Goal: Navigation & Orientation: Go to known website

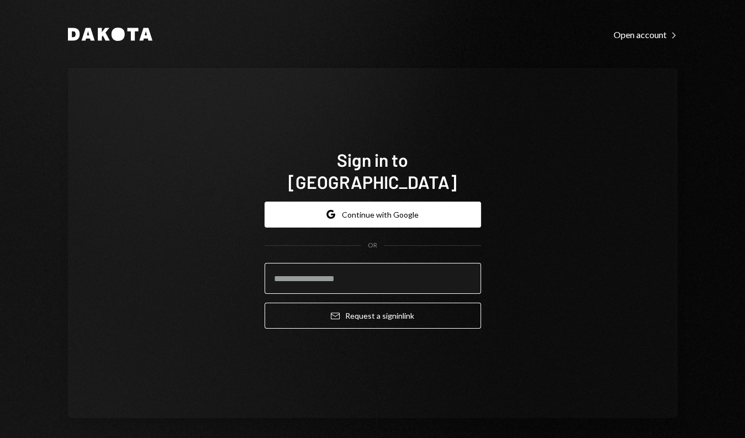
drag, startPoint x: 0, startPoint y: 0, endPoint x: 393, endPoint y: 256, distance: 468.7
click at [393, 263] on input "email" at bounding box center [372, 278] width 216 height 31
click at [379, 264] on input "email" at bounding box center [372, 278] width 216 height 31
type input "**********"
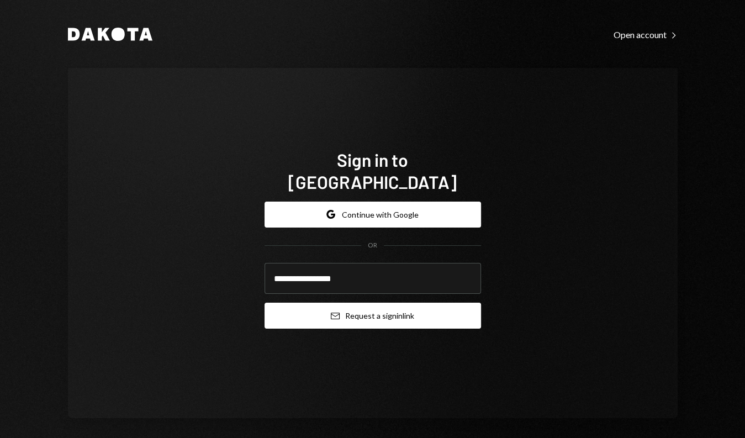
click at [381, 306] on button "Email Request a sign in link" at bounding box center [372, 316] width 216 height 26
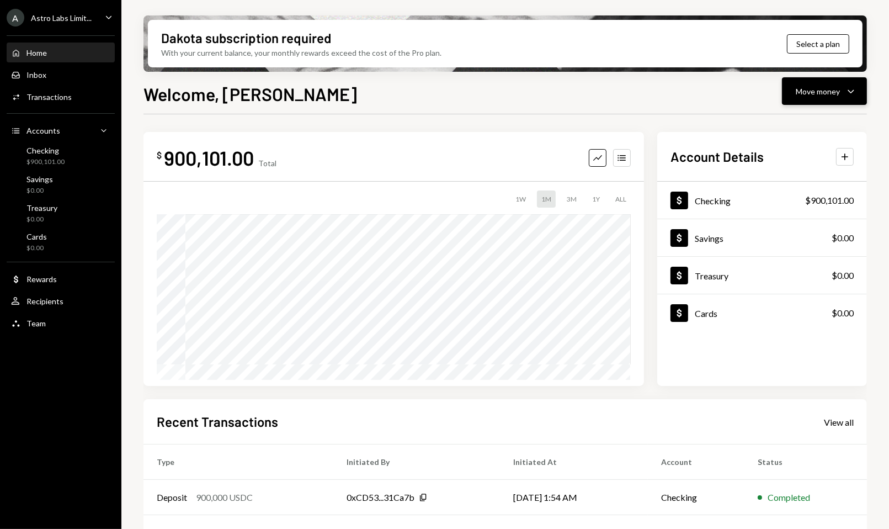
click at [744, 95] on icon "Caret Down" at bounding box center [851, 90] width 13 height 13
click at [678, 121] on div "$ 900,101.00 Total Graph Accounts 1W 1M 3M 1Y ALL Account Details Plus Dollar C…" at bounding box center [506, 361] width 724 height 494
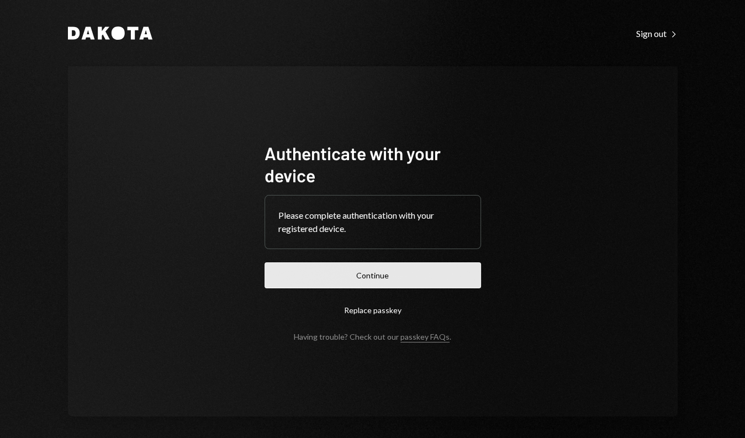
click at [324, 273] on button "Continue" at bounding box center [372, 275] width 216 height 26
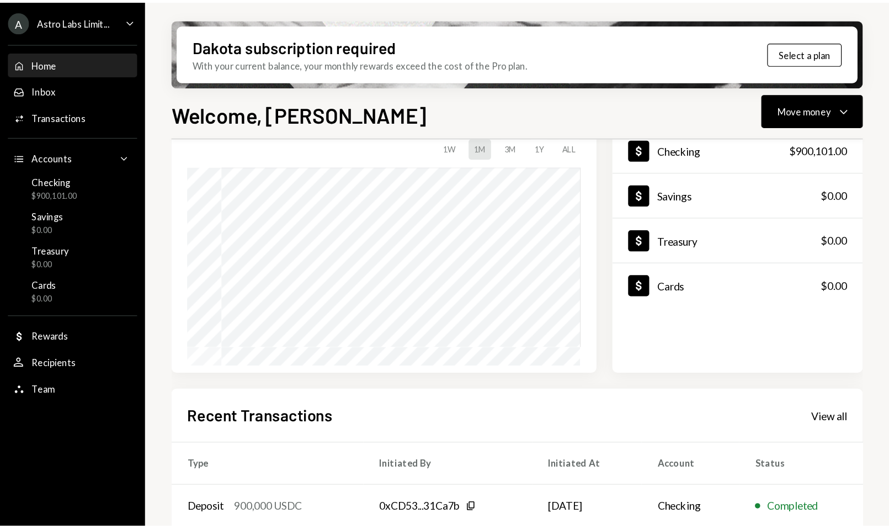
scroll to position [156, 0]
